Goal: Task Accomplishment & Management: Manage account settings

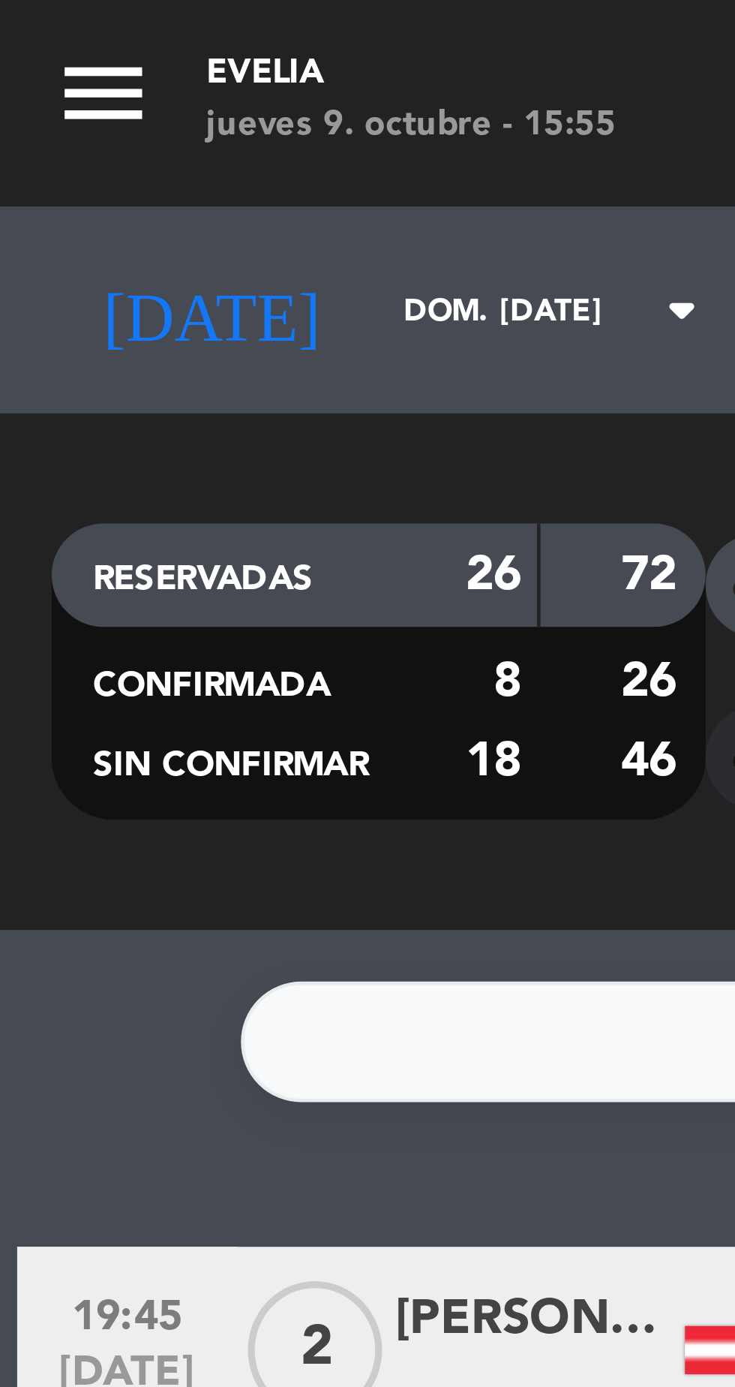
click at [80, 76] on input "dom. [DATE]" at bounding box center [127, 67] width 95 height 23
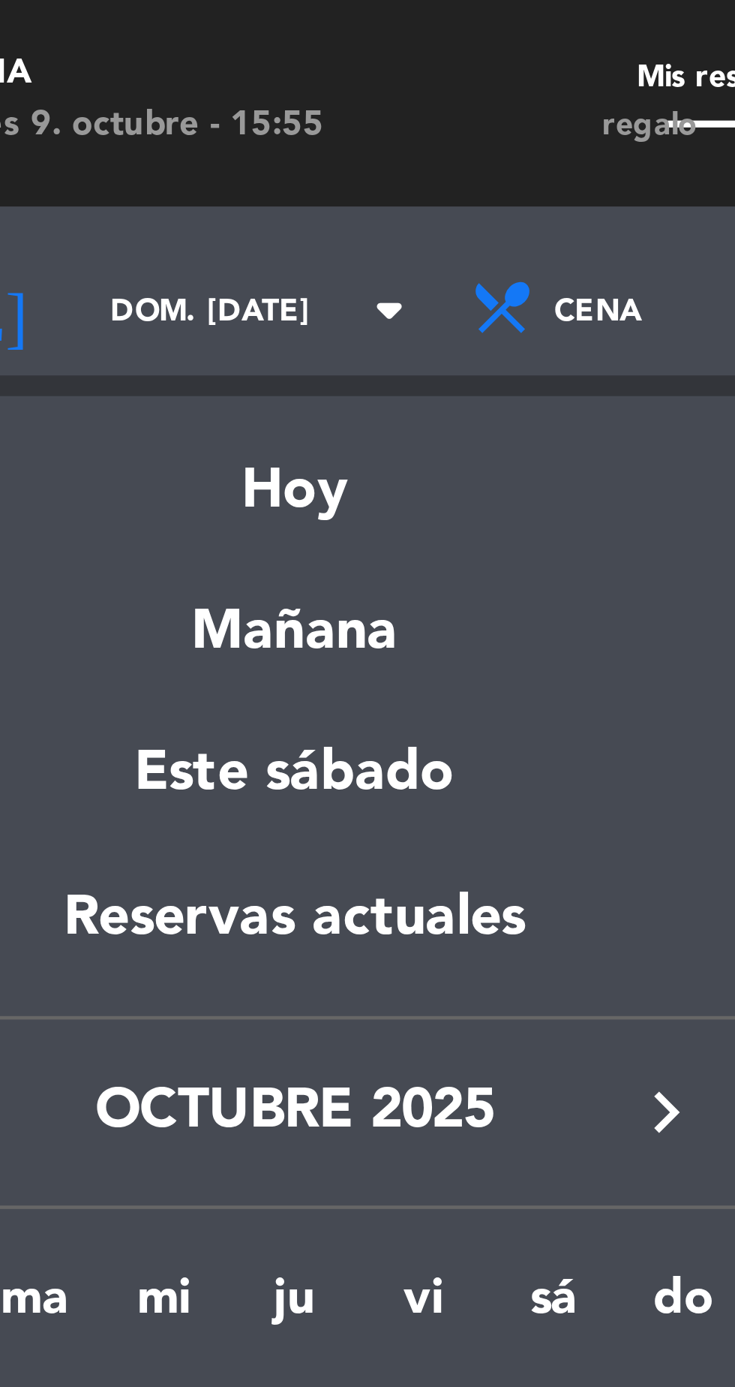
click at [118, 143] on div "Mañana" at bounding box center [128, 132] width 210 height 31
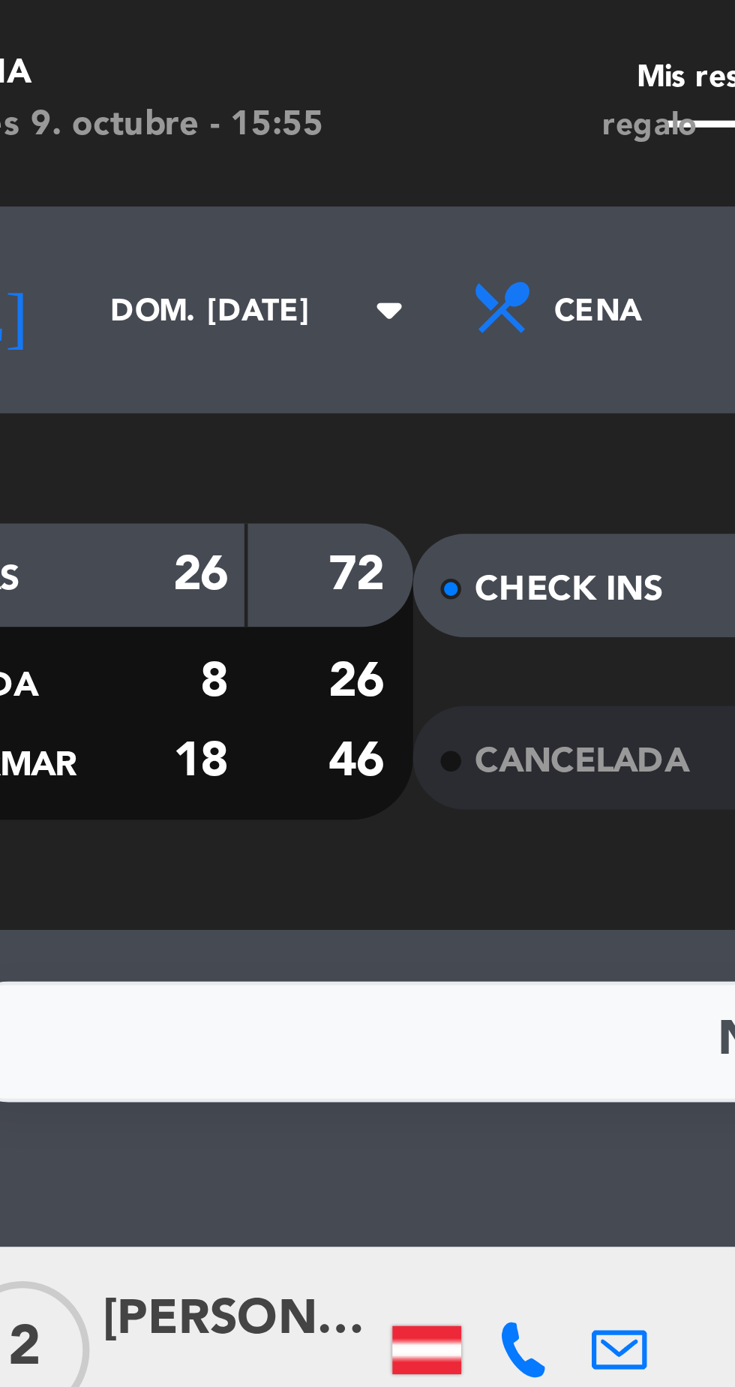
type input "vie. [DATE]"
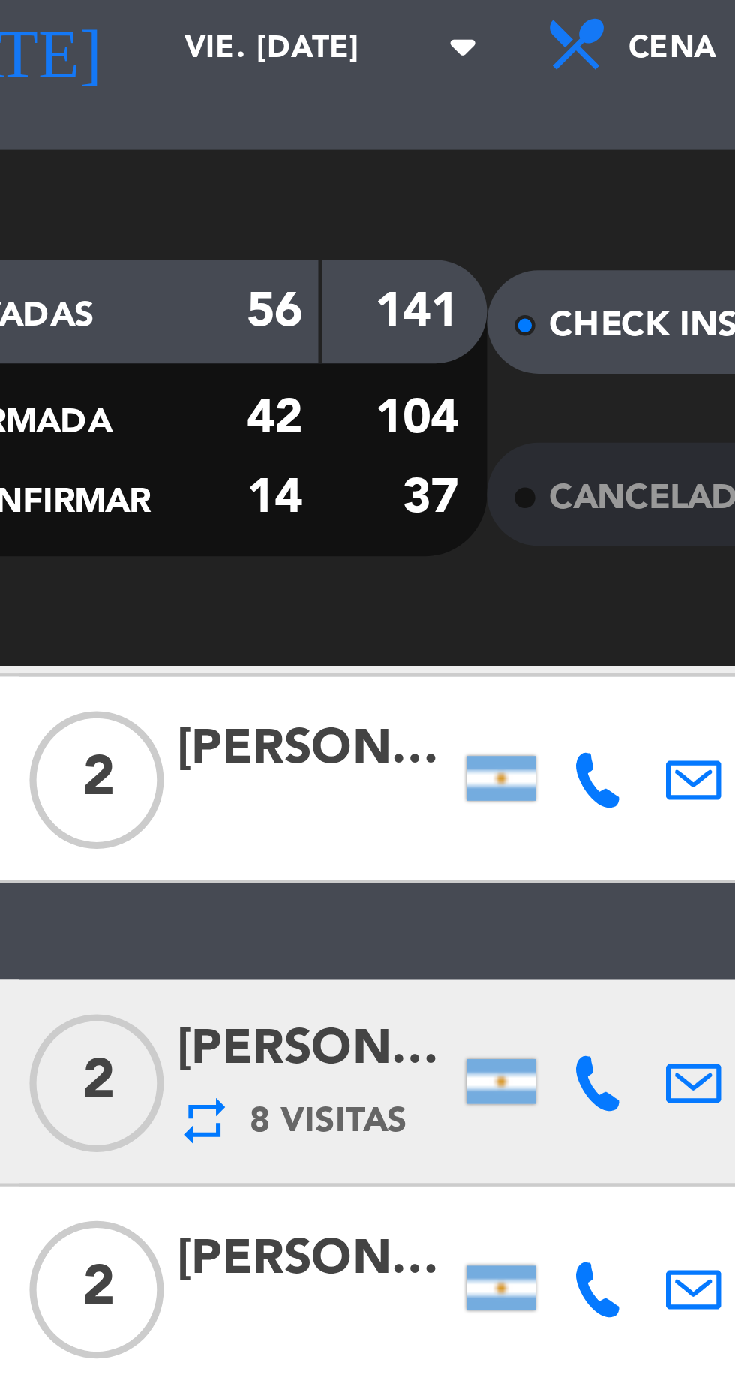
scroll to position [250, 0]
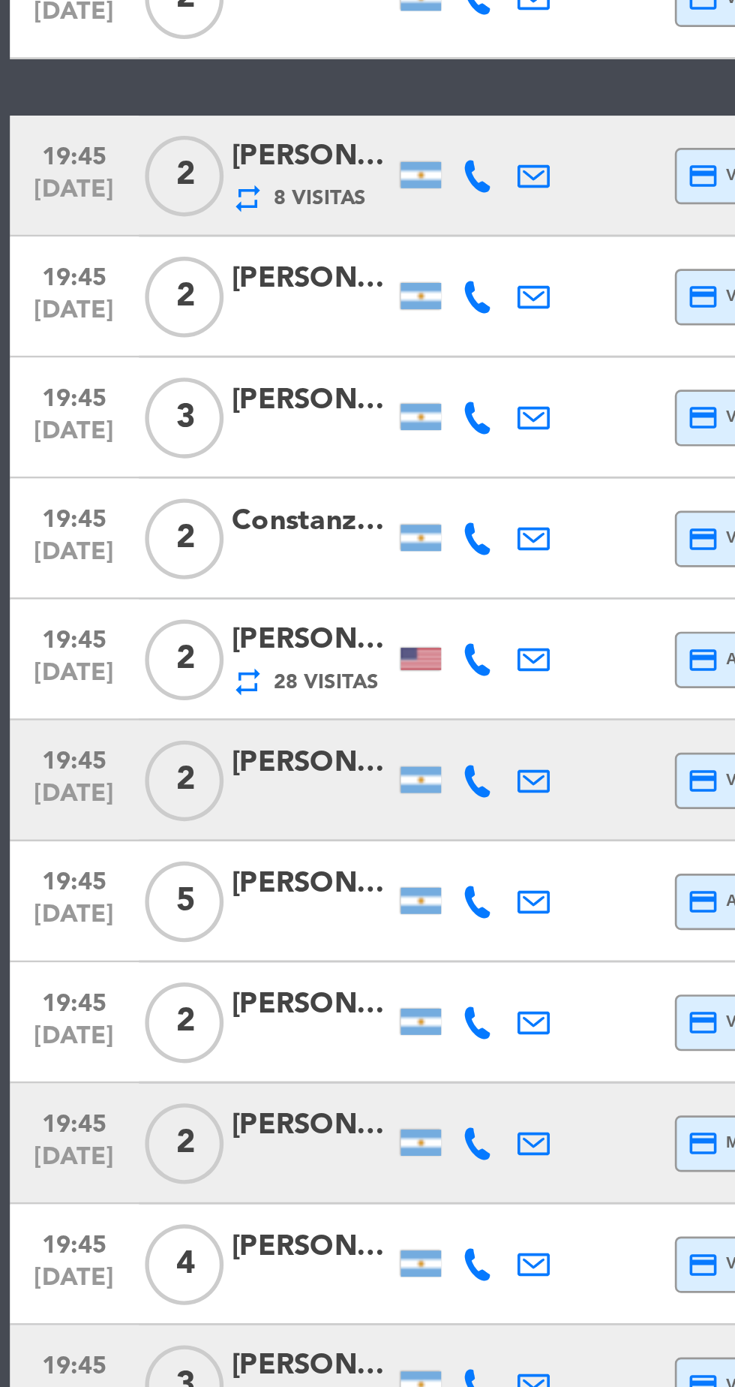
click at [107, 467] on div "[PERSON_NAME]" at bounding box center [116, 463] width 60 height 17
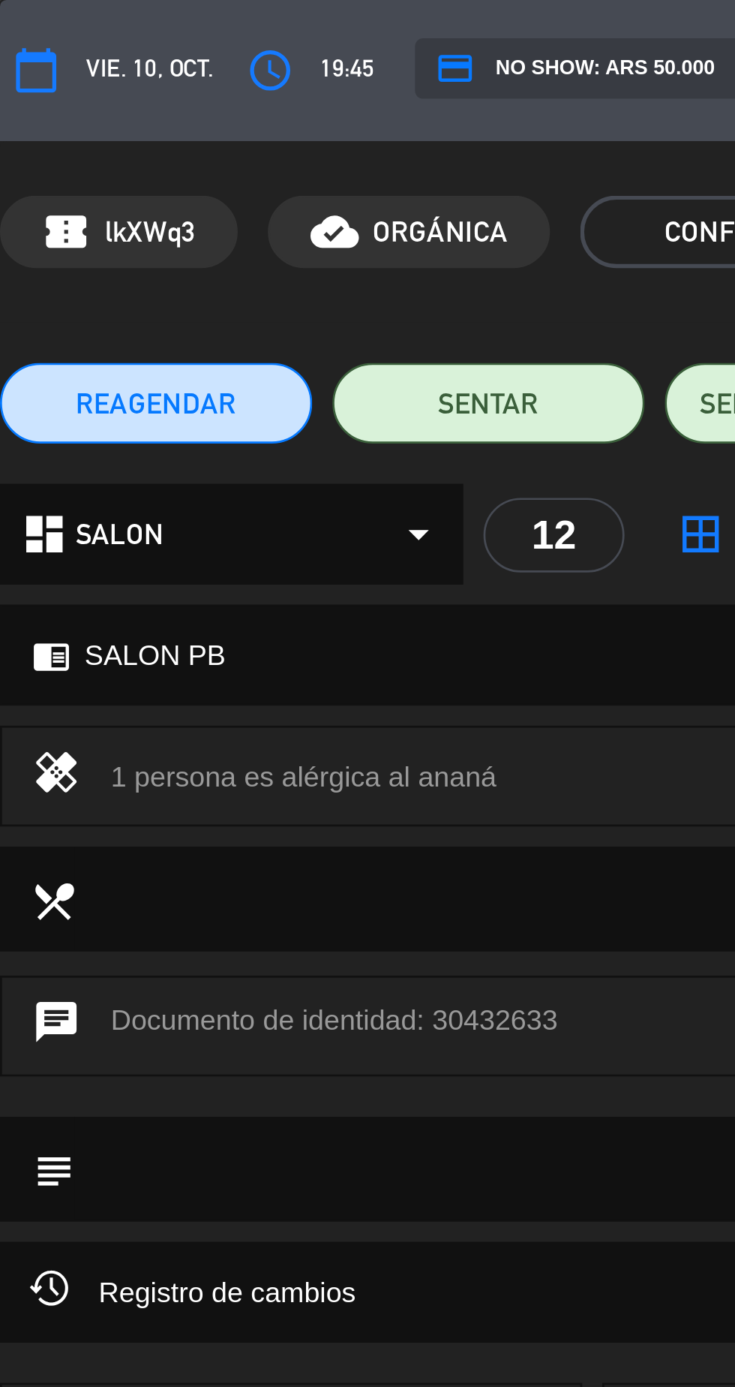
click at [99, 37] on button "access_time" at bounding box center [100, 26] width 27 height 27
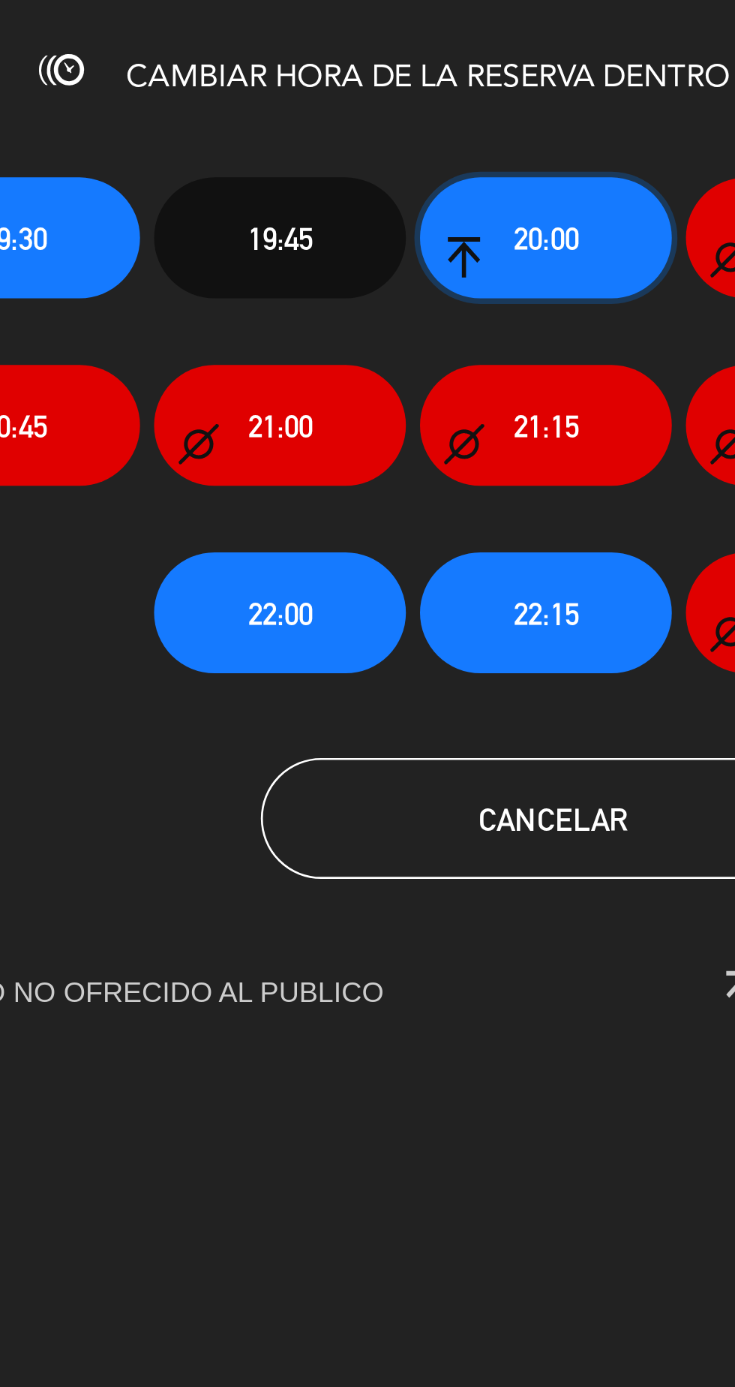
click at [376, 102] on button "20:00" at bounding box center [365, 88] width 94 height 45
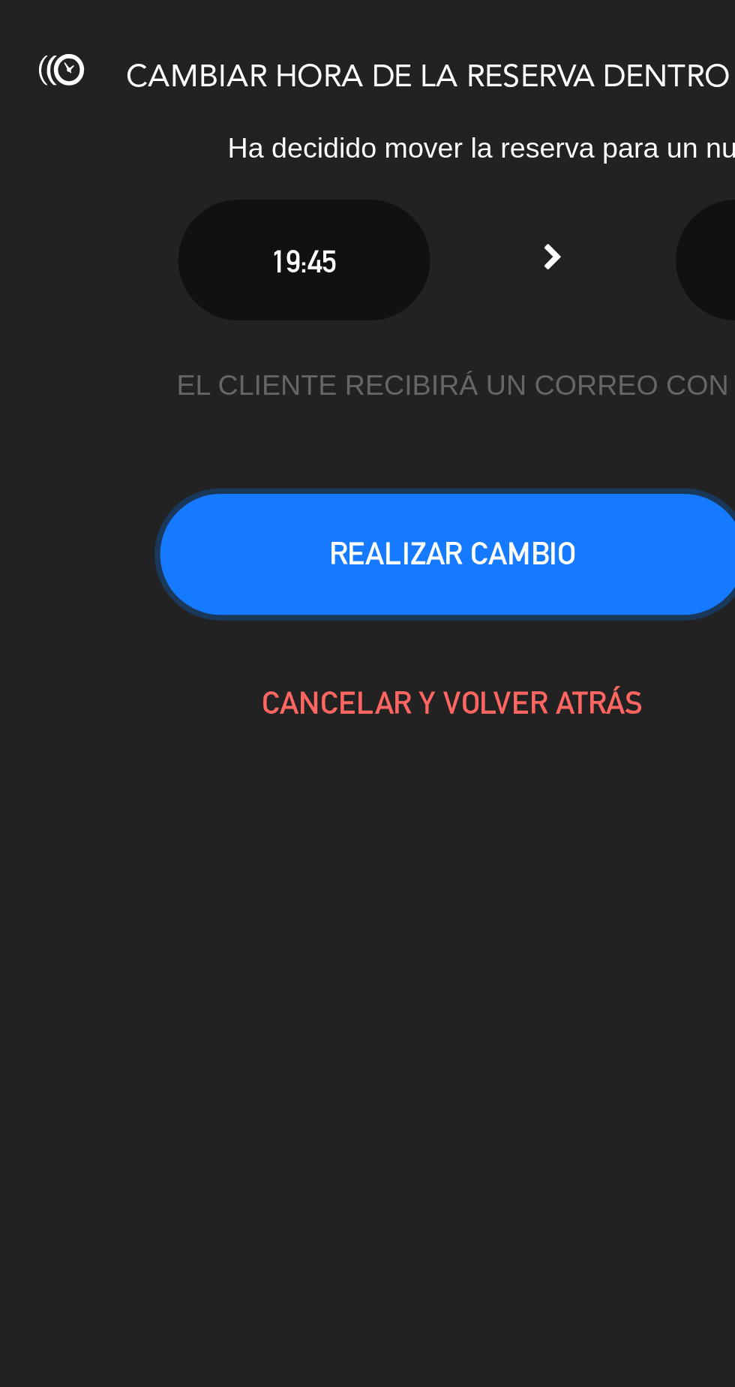
click at [404, 212] on button "REALIZAR CAMBIO" at bounding box center [330, 206] width 218 height 45
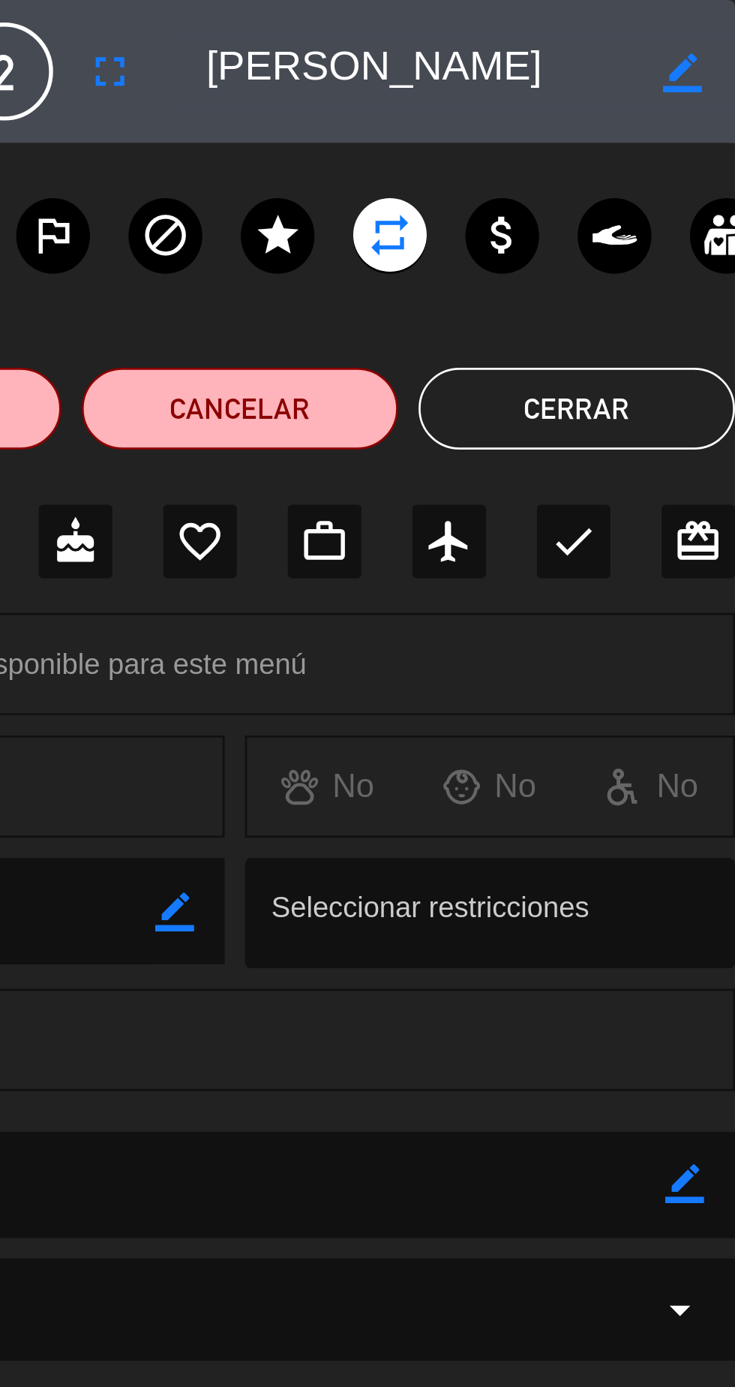
click at [693, 149] on button "Cerrar" at bounding box center [677, 150] width 116 height 30
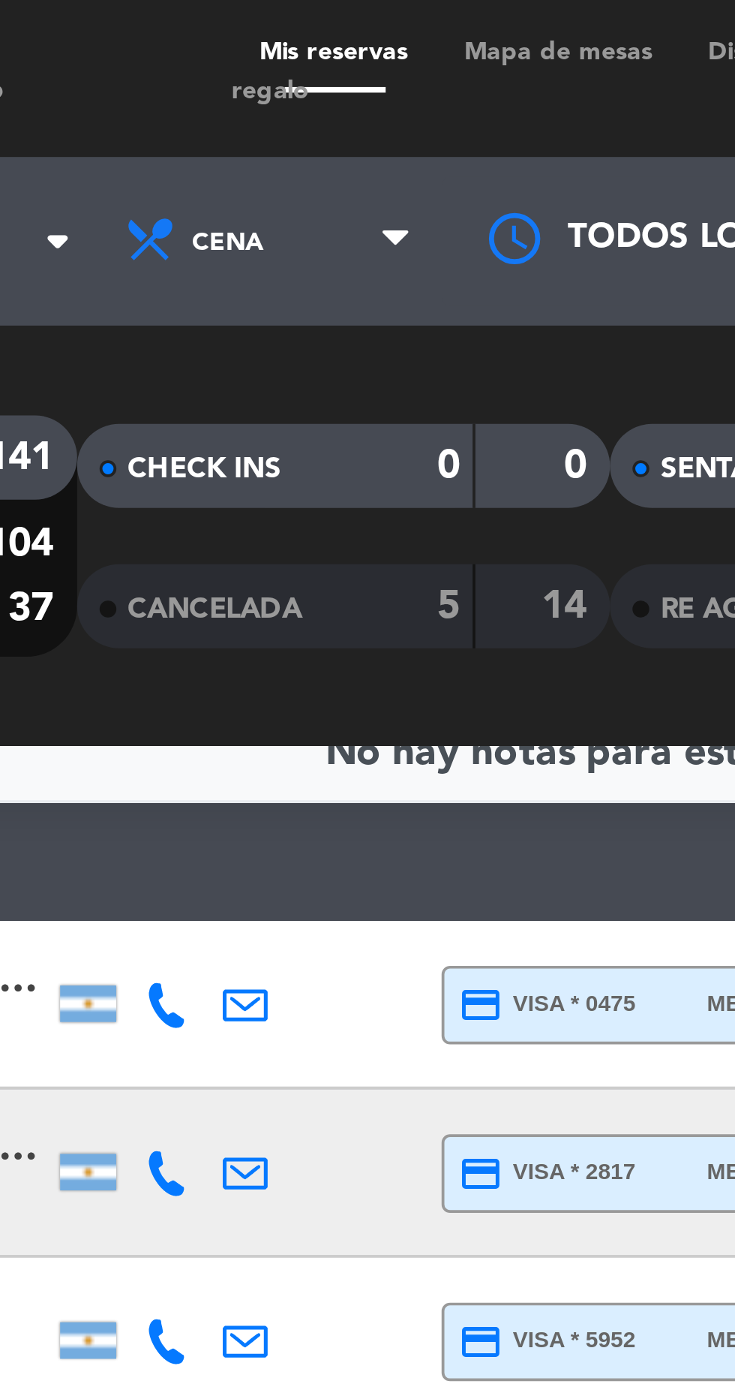
scroll to position [0, 0]
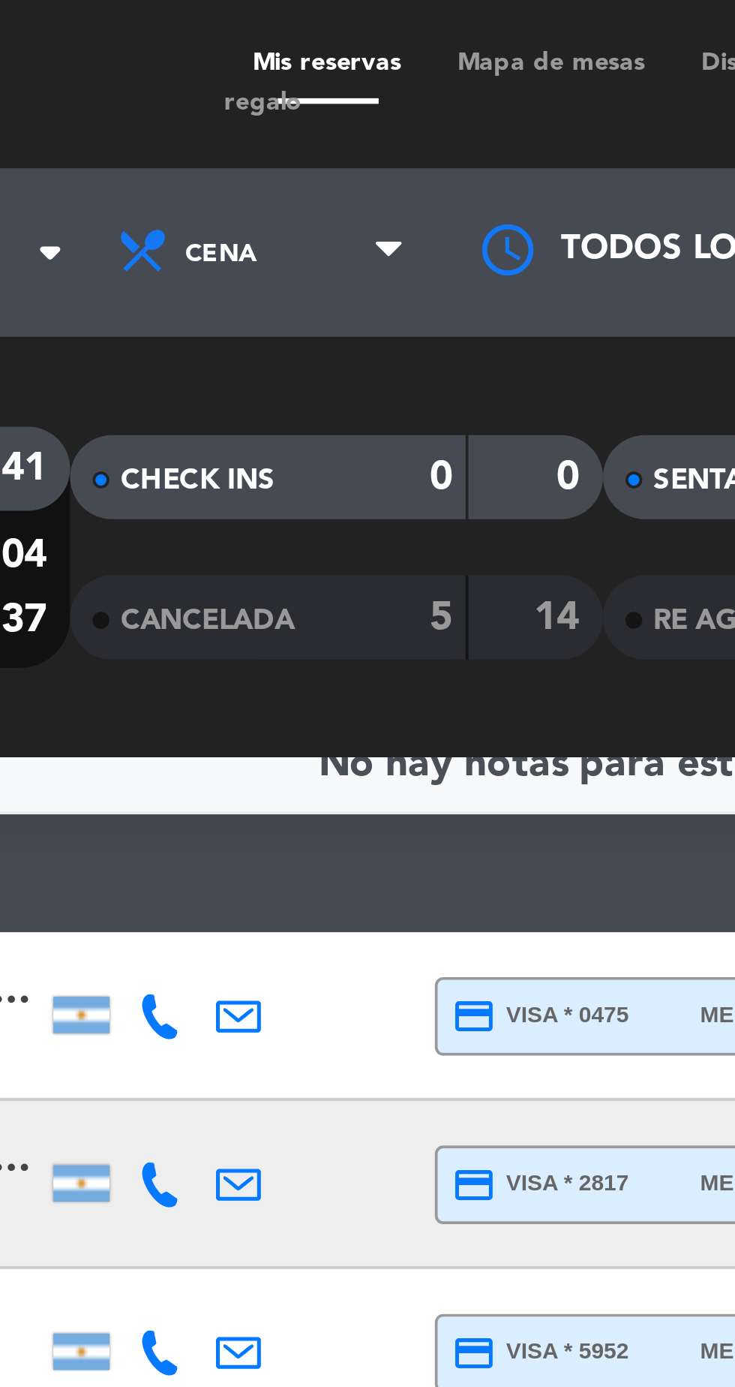
click at [263, 18] on span "Mapa de mesas" at bounding box center [282, 17] width 65 height 7
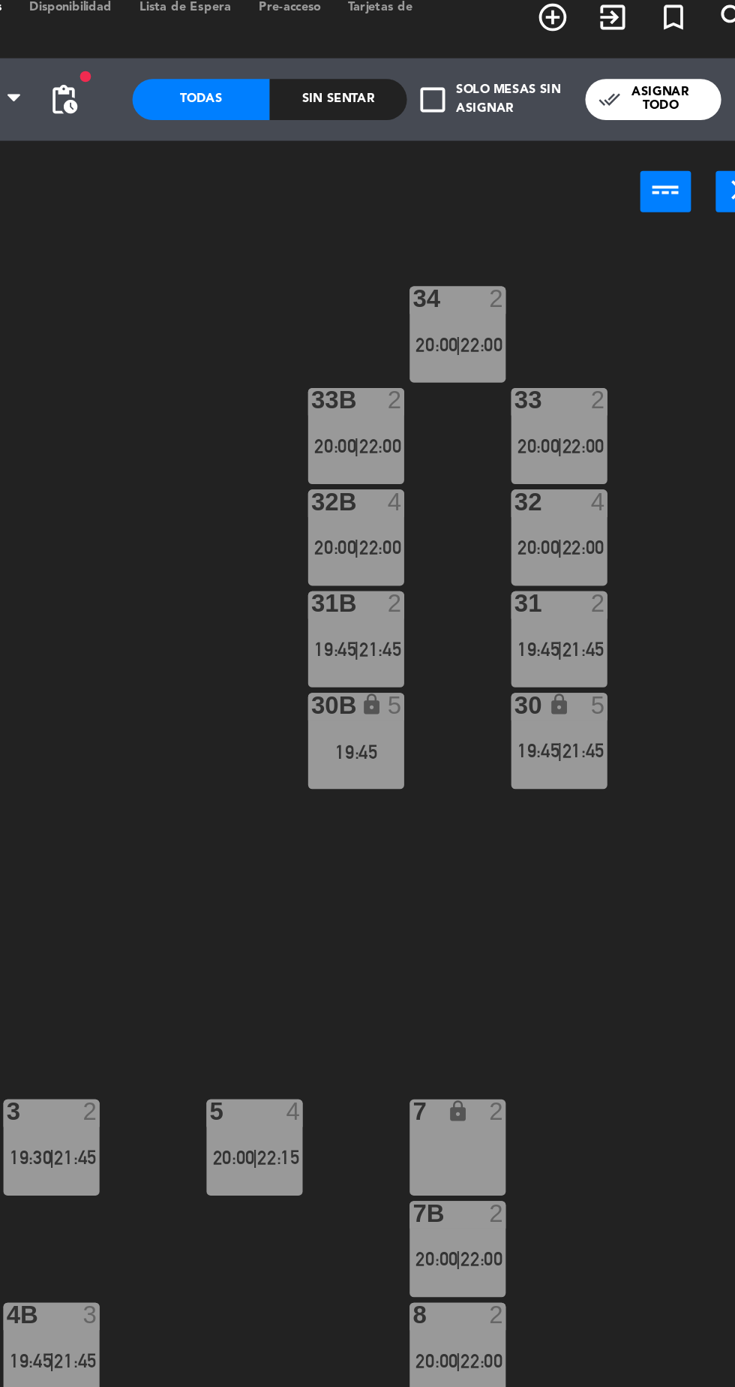
click at [550, 78] on label "check_box_outline_blank Solo mesas sin asignar" at bounding box center [577, 68] width 83 height 22
click at [578, 68] on input "check_box_outline_blank Solo mesas sin asignar" at bounding box center [578, 68] width 0 height 0
